Goal: Information Seeking & Learning: Learn about a topic

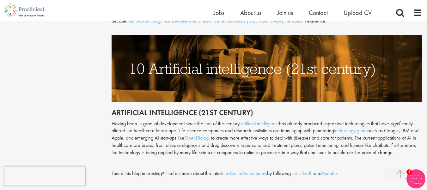
scroll to position [1596, 0]
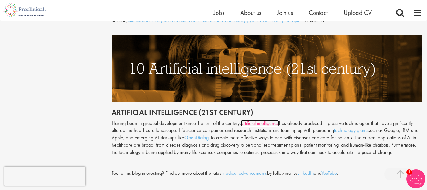
click at [271, 120] on link "artificial intelligence" at bounding box center [260, 123] width 38 height 7
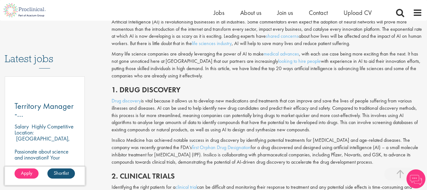
scroll to position [301, 0]
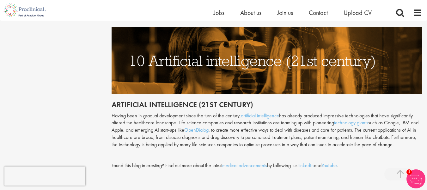
scroll to position [1604, 0]
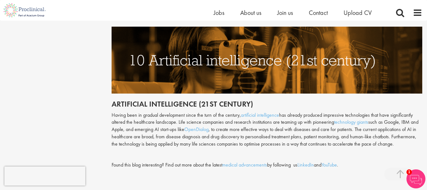
drag, startPoint x: 400, startPoint y: 121, endPoint x: 367, endPoint y: 120, distance: 33.5
click at [367, 120] on p "Having been in gradual development since the turn of the century, artificial in…" at bounding box center [267, 129] width 311 height 36
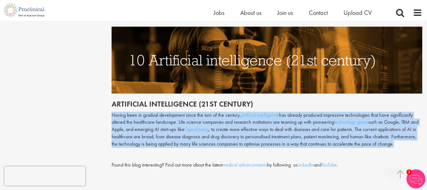
drag, startPoint x: 394, startPoint y: 123, endPoint x: 109, endPoint y: 96, distance: 285.4
copy p "Having been in gradual development since the turn of the century, artificial in…"
